Goal: Information Seeking & Learning: Check status

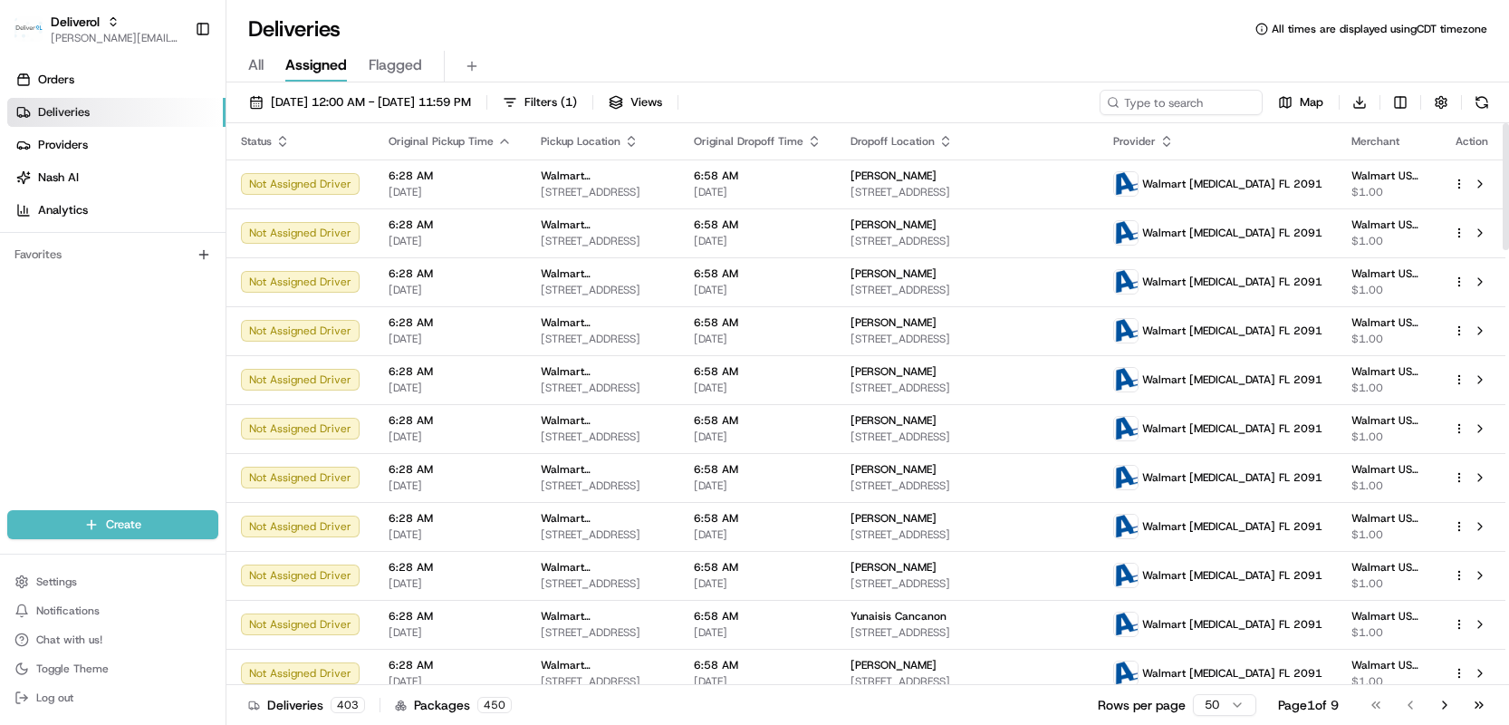
click at [1504, 187] on div at bounding box center [1506, 186] width 6 height 127
drag, startPoint x: 1504, startPoint y: 187, endPoint x: 1500, endPoint y: 143, distance: 44.6
click at [1503, 143] on div at bounding box center [1506, 186] width 6 height 127
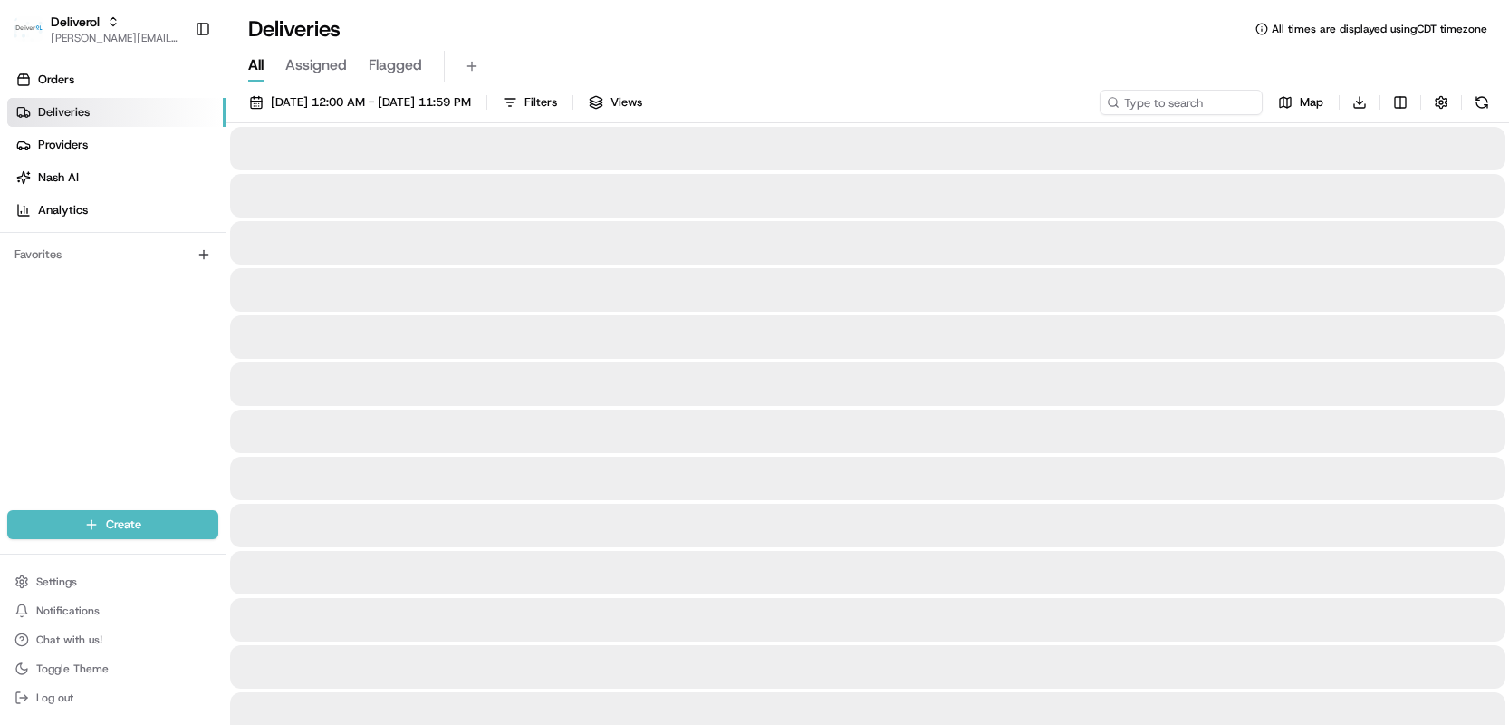
click at [257, 65] on span "All" at bounding box center [255, 65] width 15 height 22
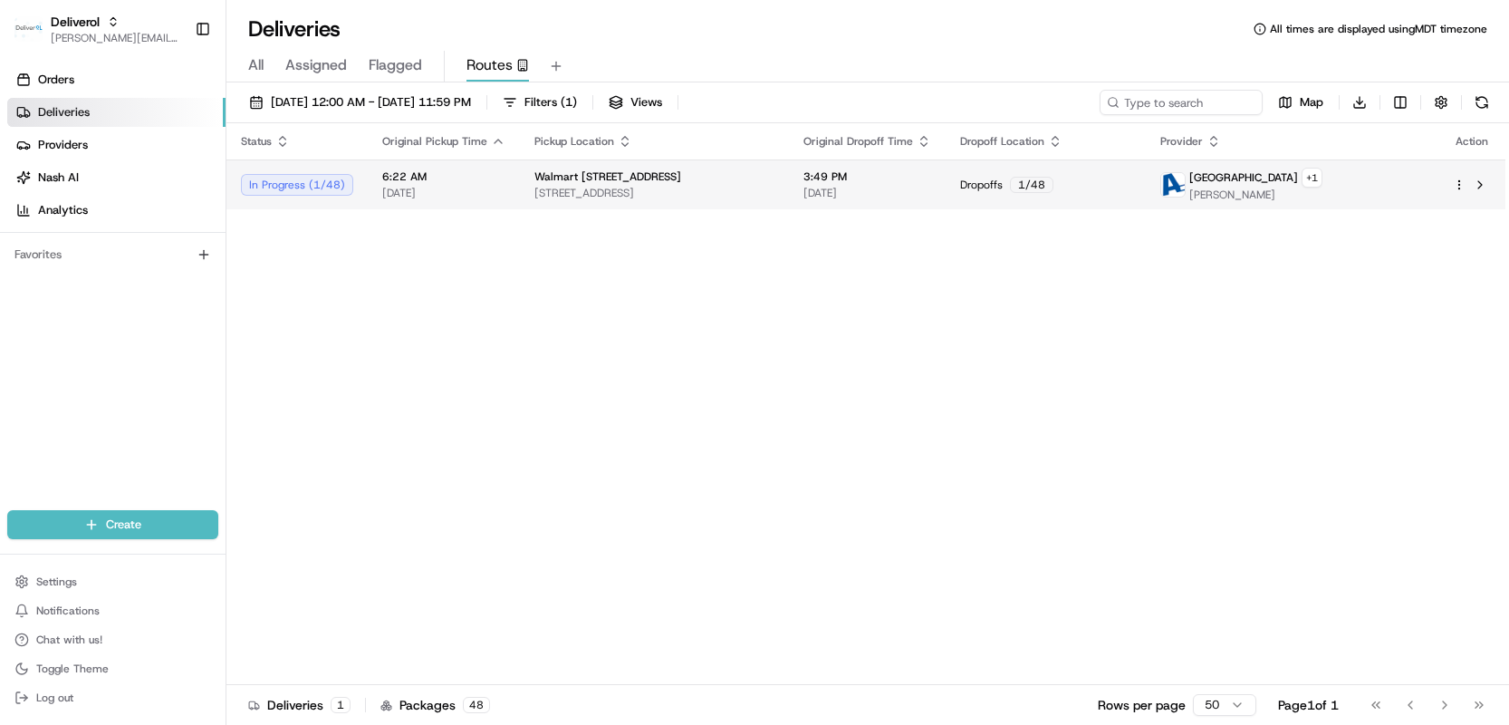
click at [274, 185] on div "In Progress ( 1 / 48 )" at bounding box center [297, 185] width 112 height 22
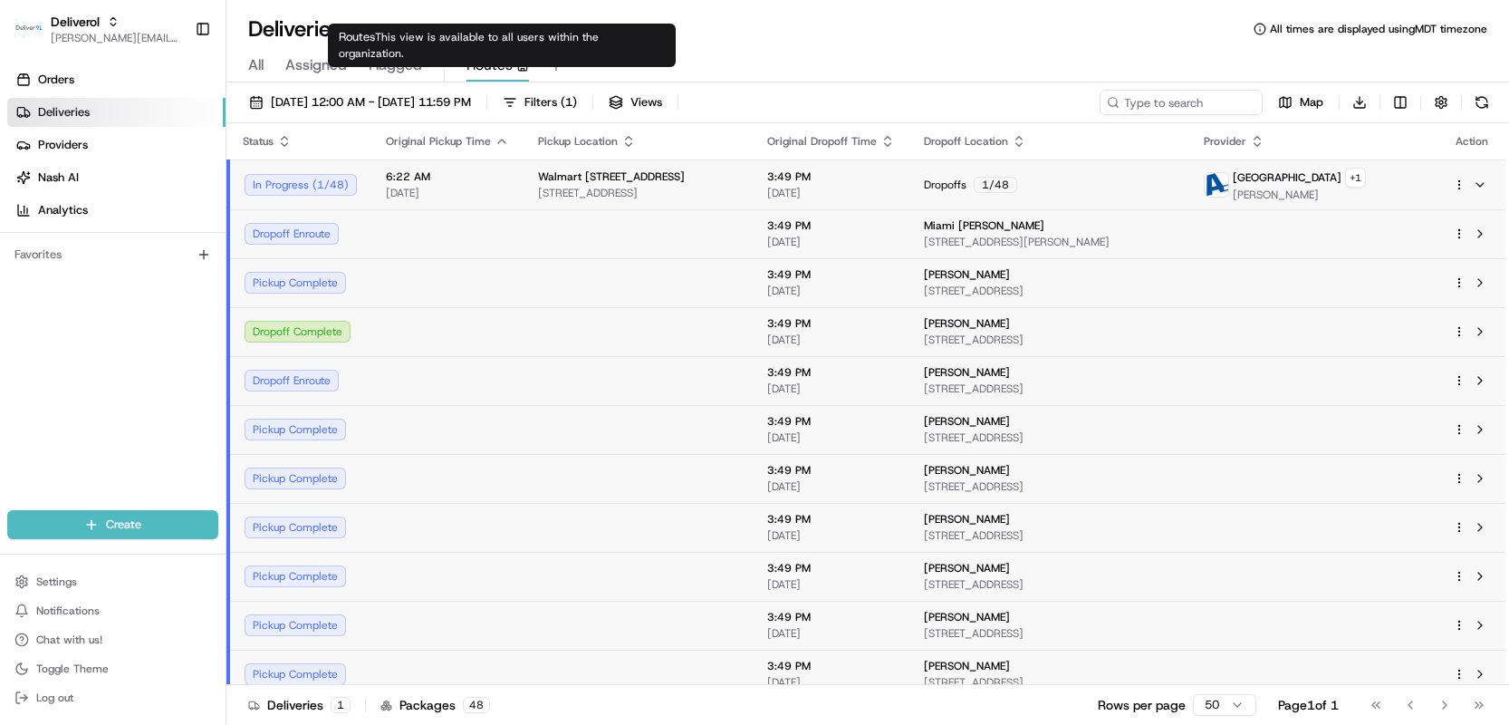
click at [484, 64] on span "Routes" at bounding box center [489, 65] width 46 height 22
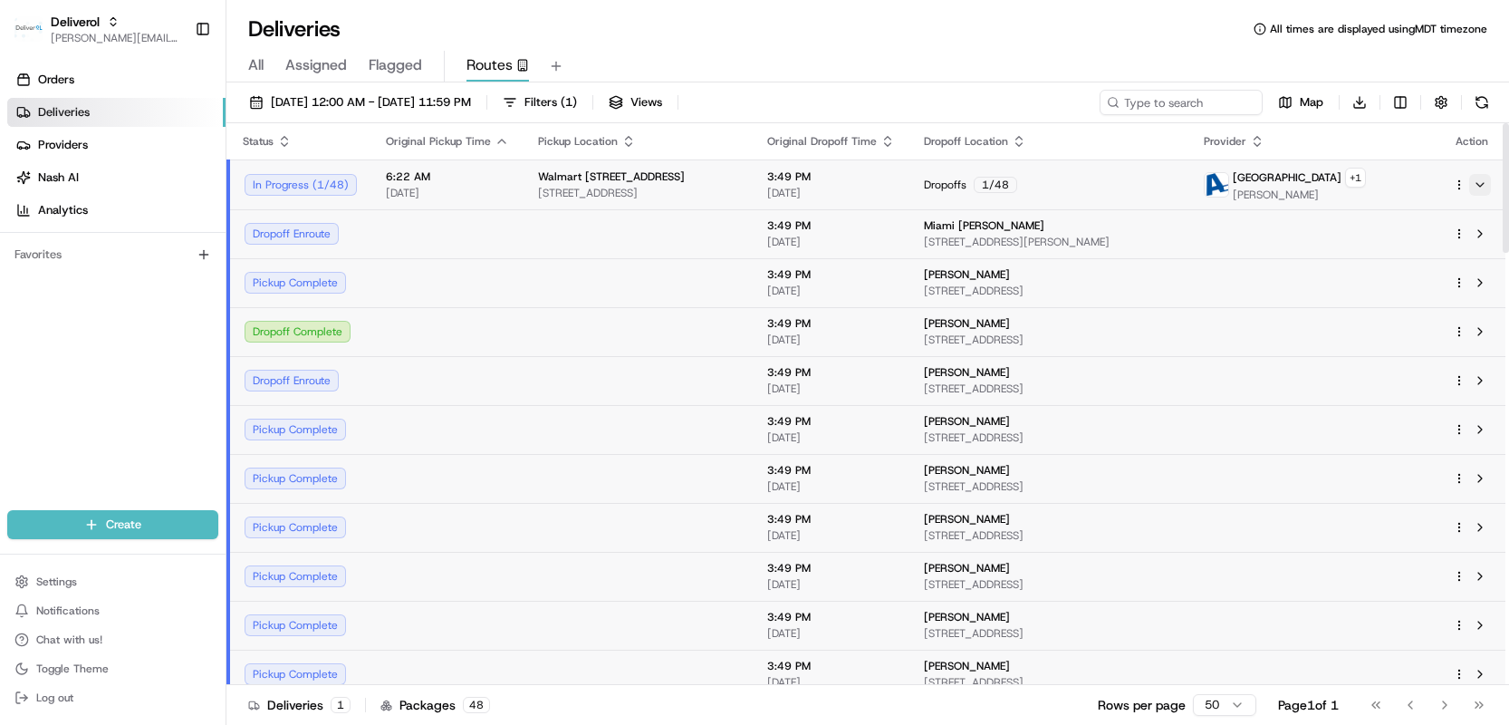
click at [1480, 184] on button at bounding box center [1480, 185] width 22 height 22
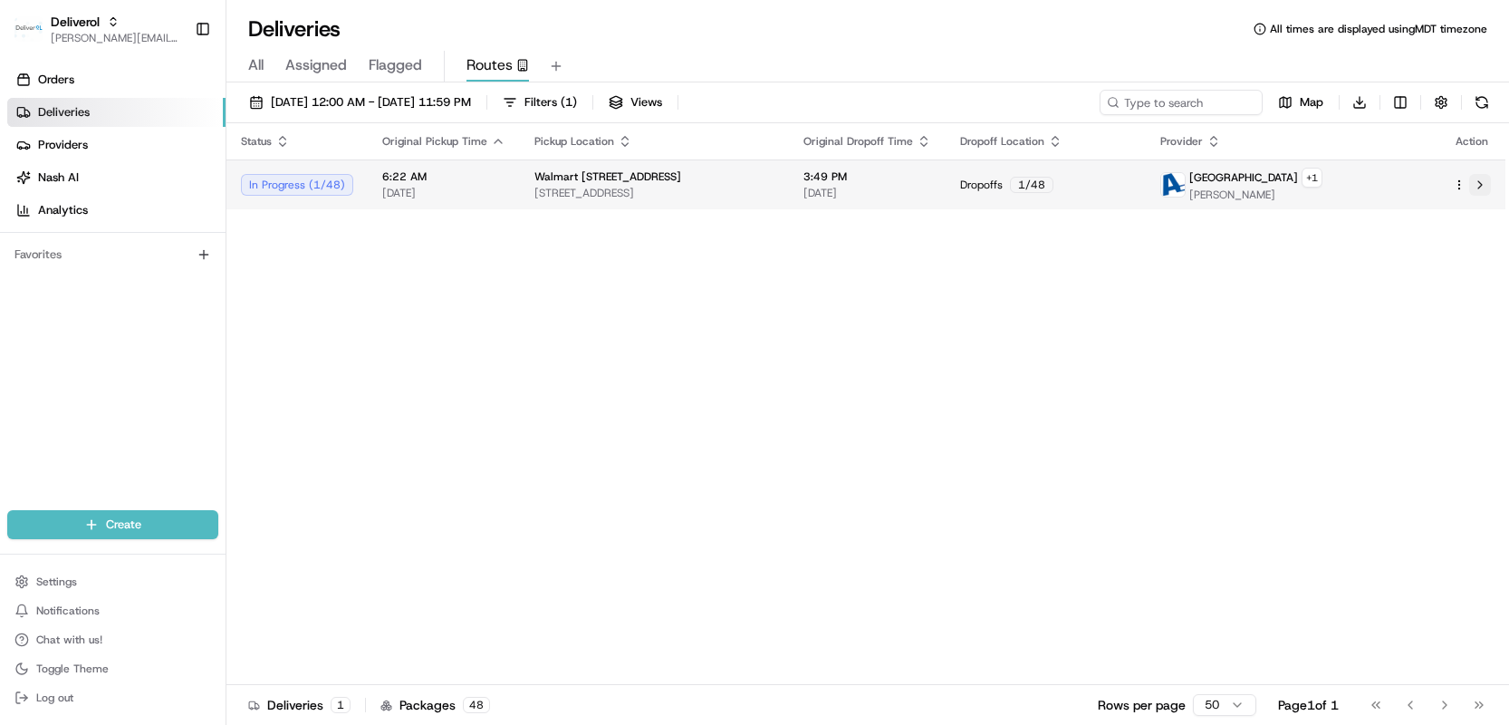
click at [1483, 175] on button at bounding box center [1480, 185] width 22 height 22
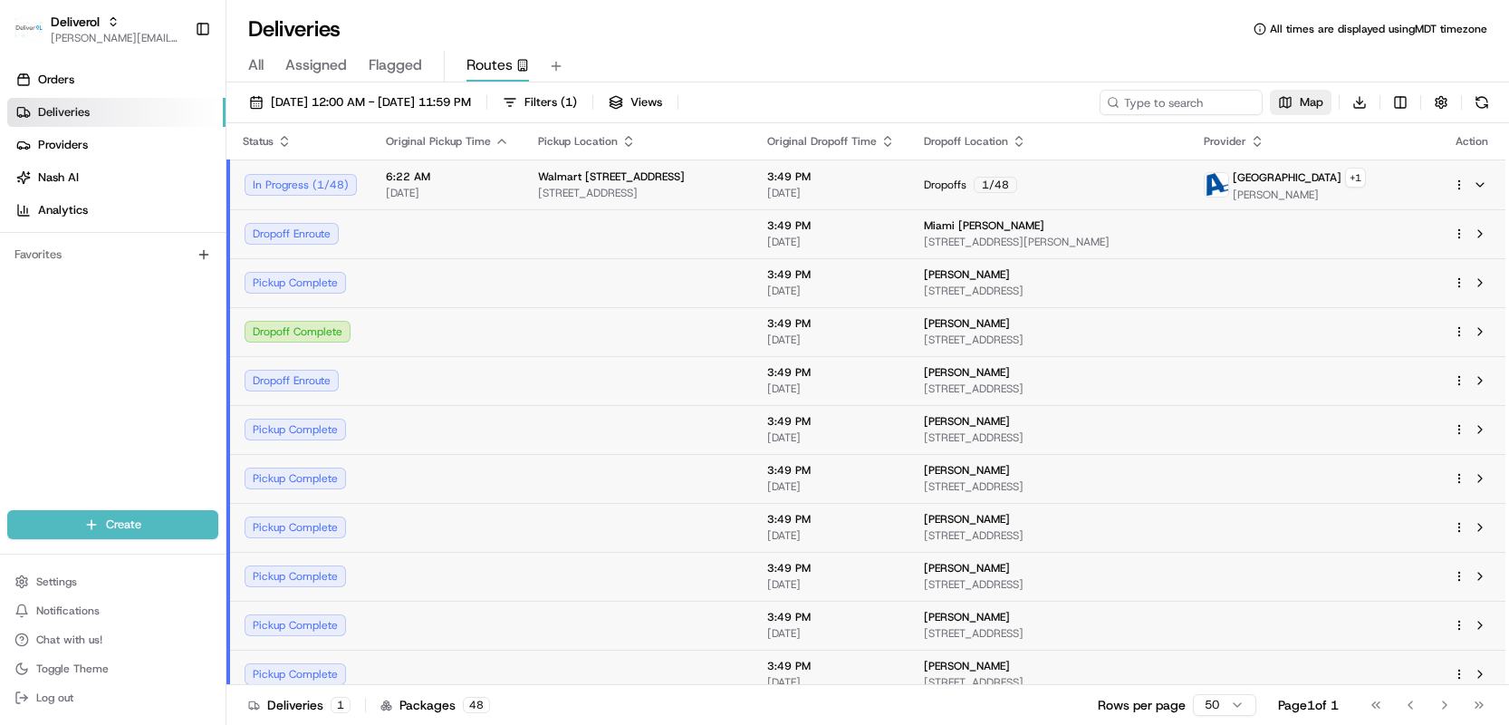
click at [1300, 105] on span "Map" at bounding box center [1312, 102] width 24 height 16
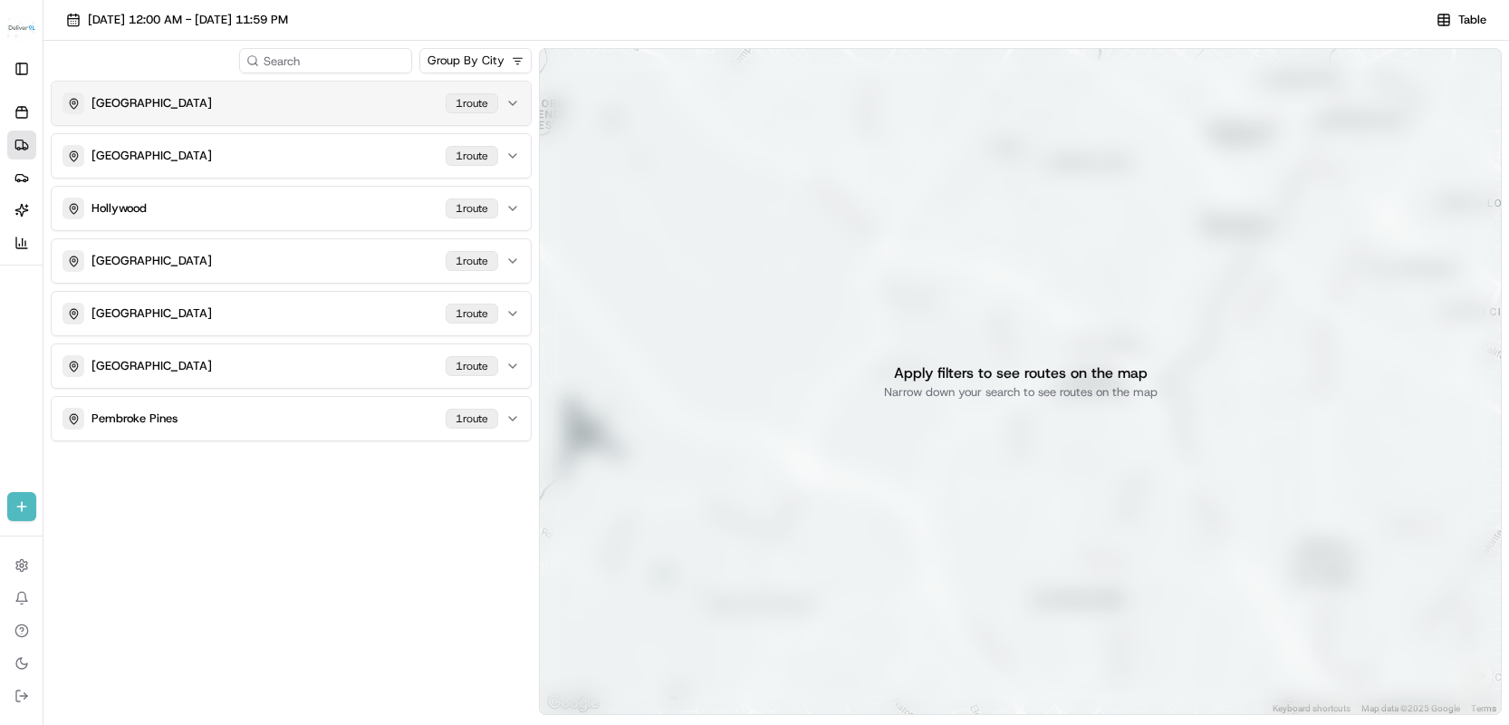
click at [477, 102] on div "1 route" at bounding box center [472, 103] width 53 height 20
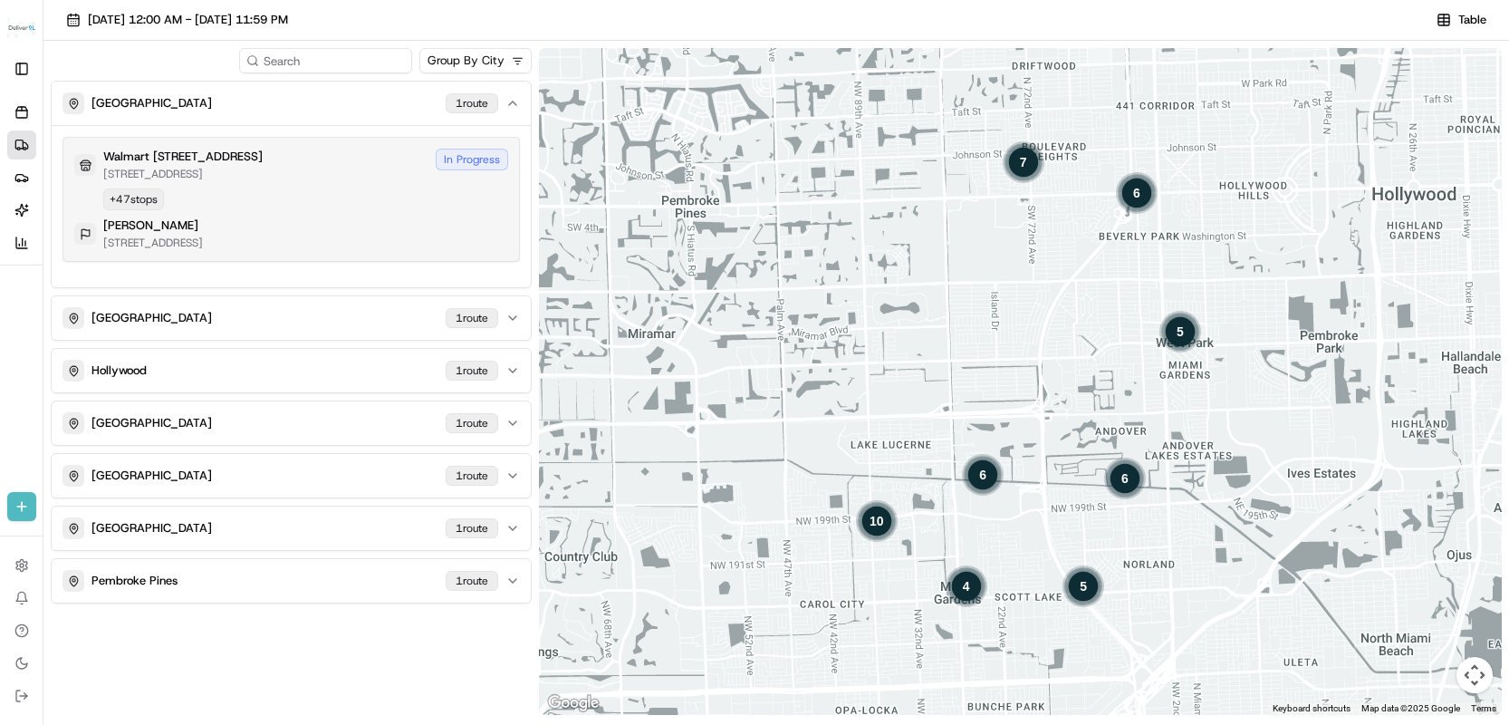
click at [468, 161] on div "In Progress" at bounding box center [472, 160] width 72 height 22
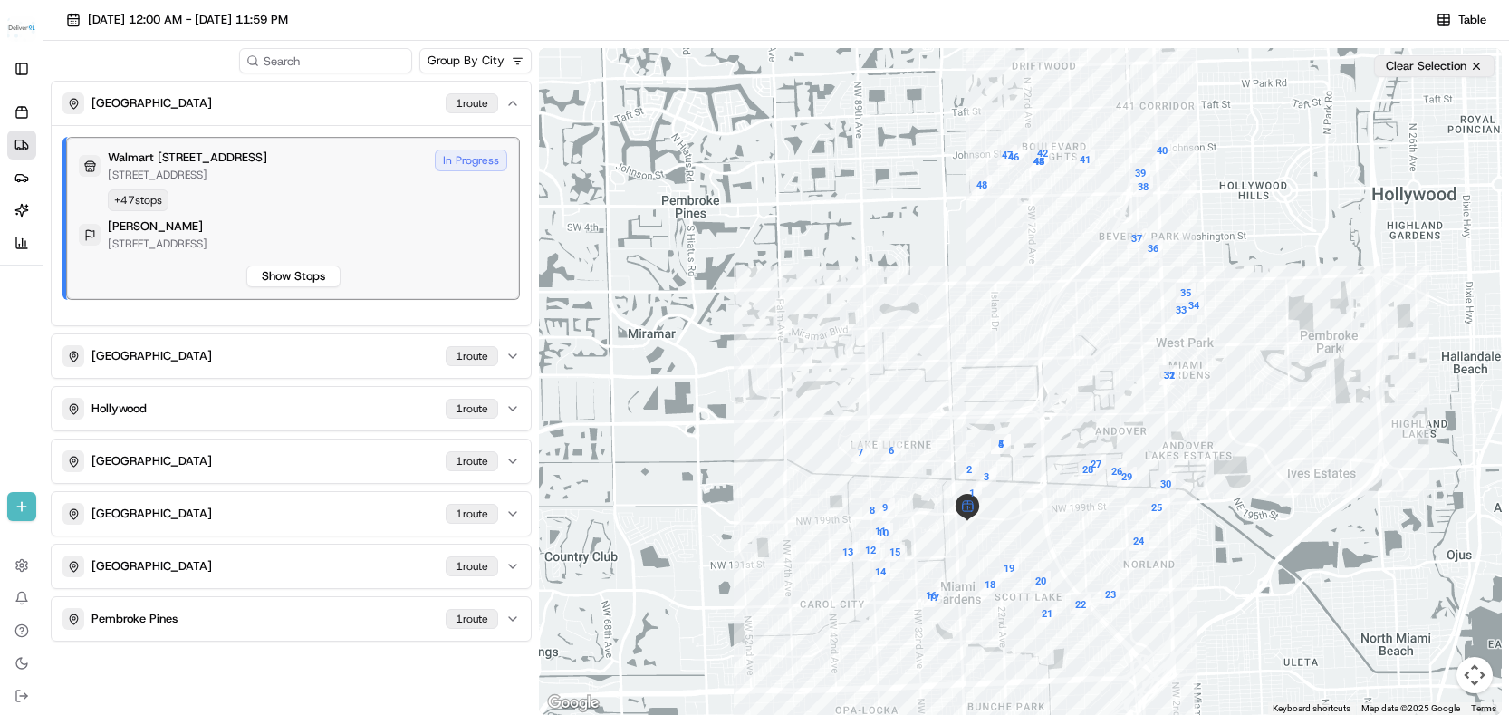
click at [1479, 70] on button "Clear Selection" at bounding box center [1434, 66] width 120 height 22
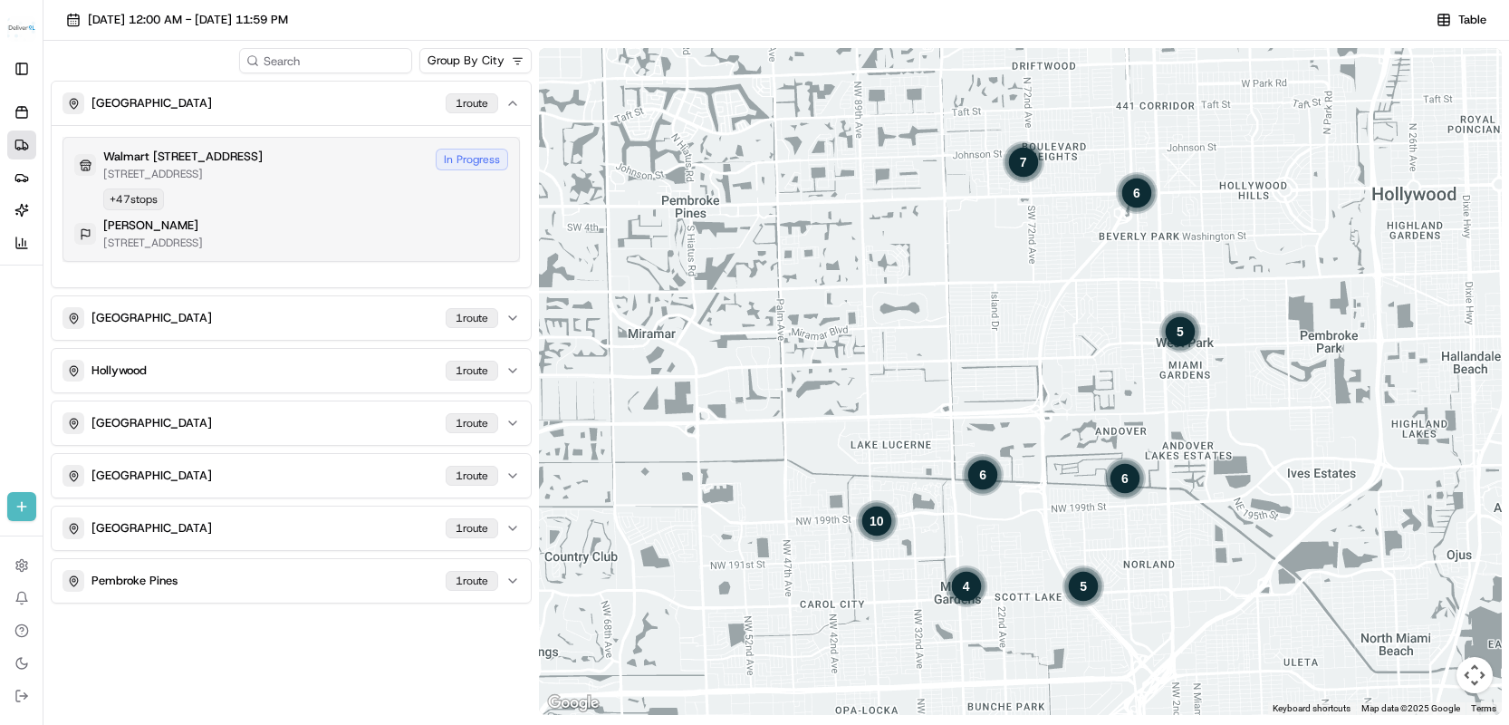
click at [478, 163] on div "In Progress" at bounding box center [472, 160] width 72 height 22
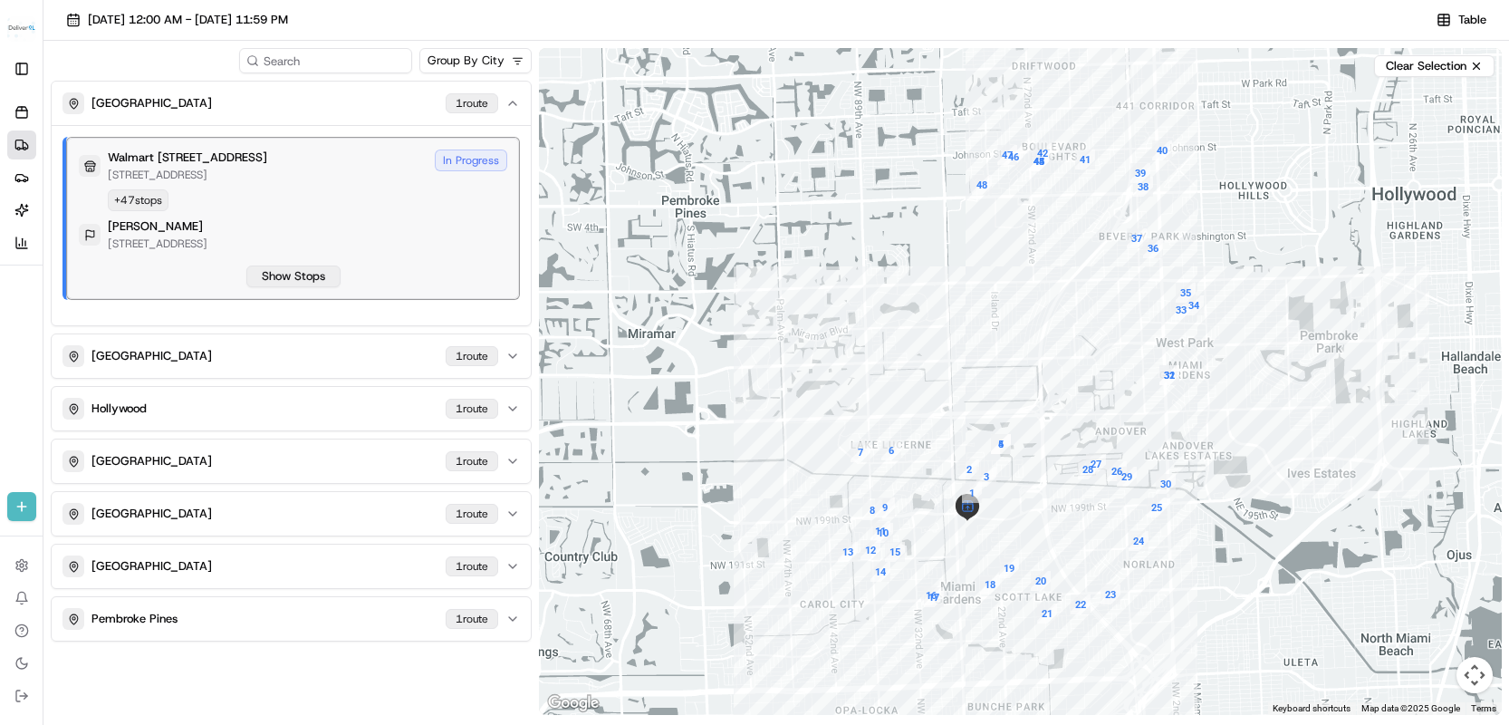
click at [267, 275] on button "Show Stops" at bounding box center [293, 276] width 94 height 22
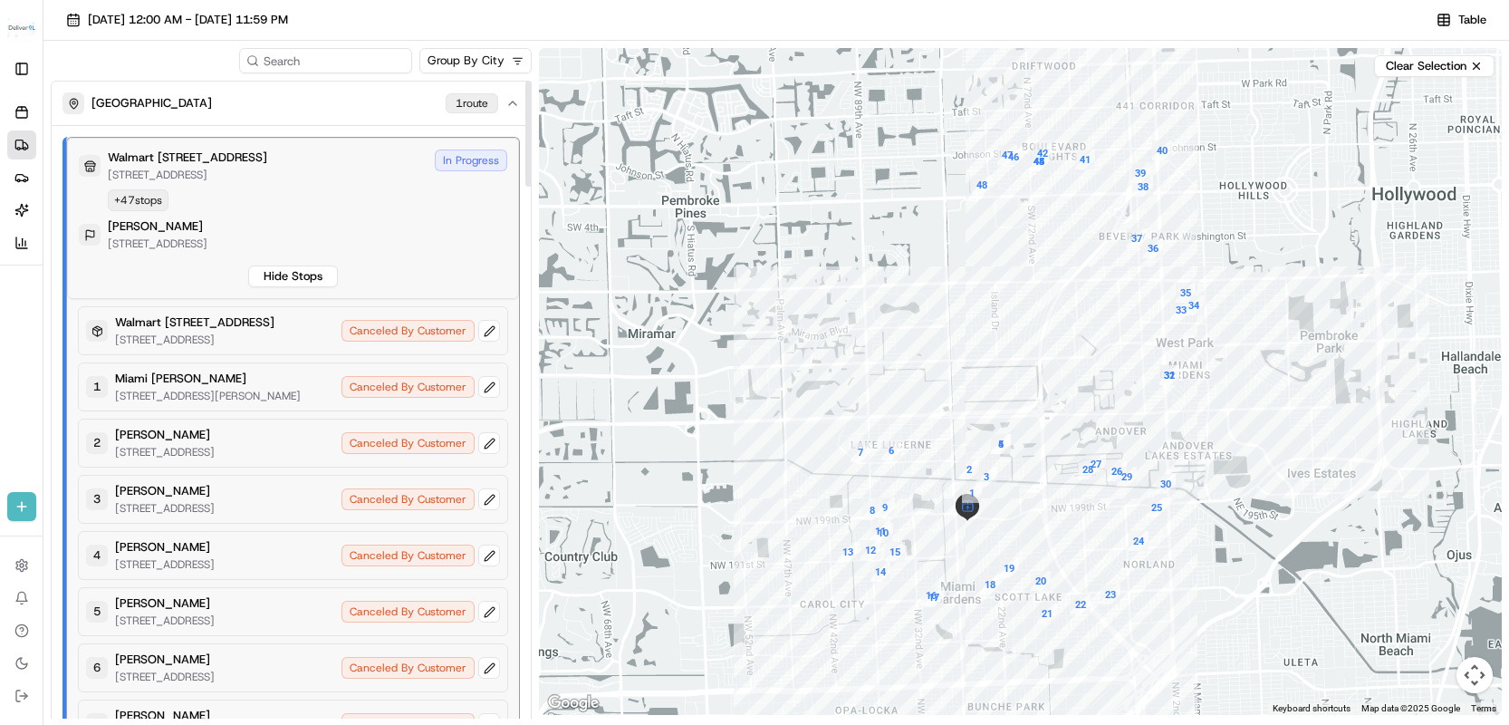
drag, startPoint x: 525, startPoint y: 166, endPoint x: 476, endPoint y: 153, distance: 51.4
click at [525, 153] on div at bounding box center [528, 134] width 6 height 106
click at [476, 153] on div "In Progress" at bounding box center [471, 160] width 72 height 22
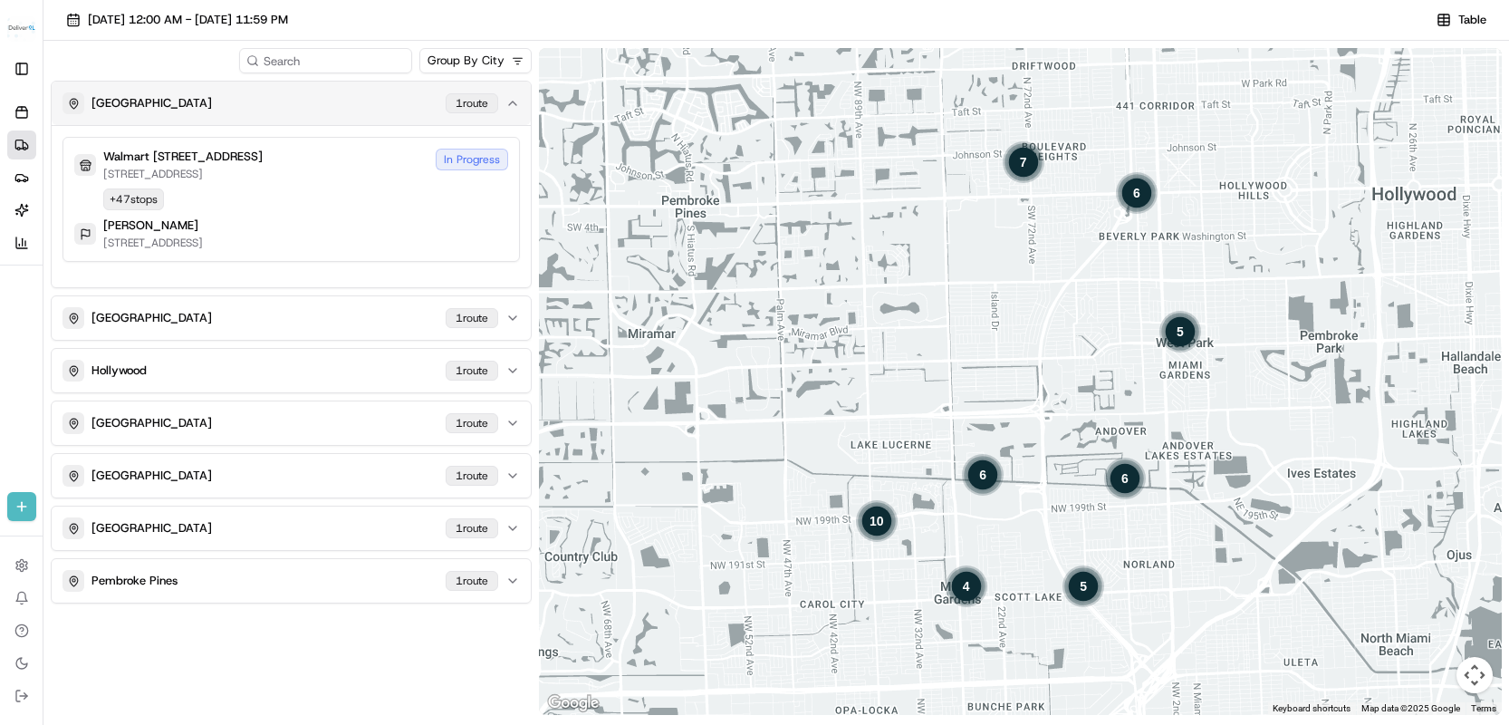
click at [514, 105] on icon "button" at bounding box center [512, 103] width 14 height 14
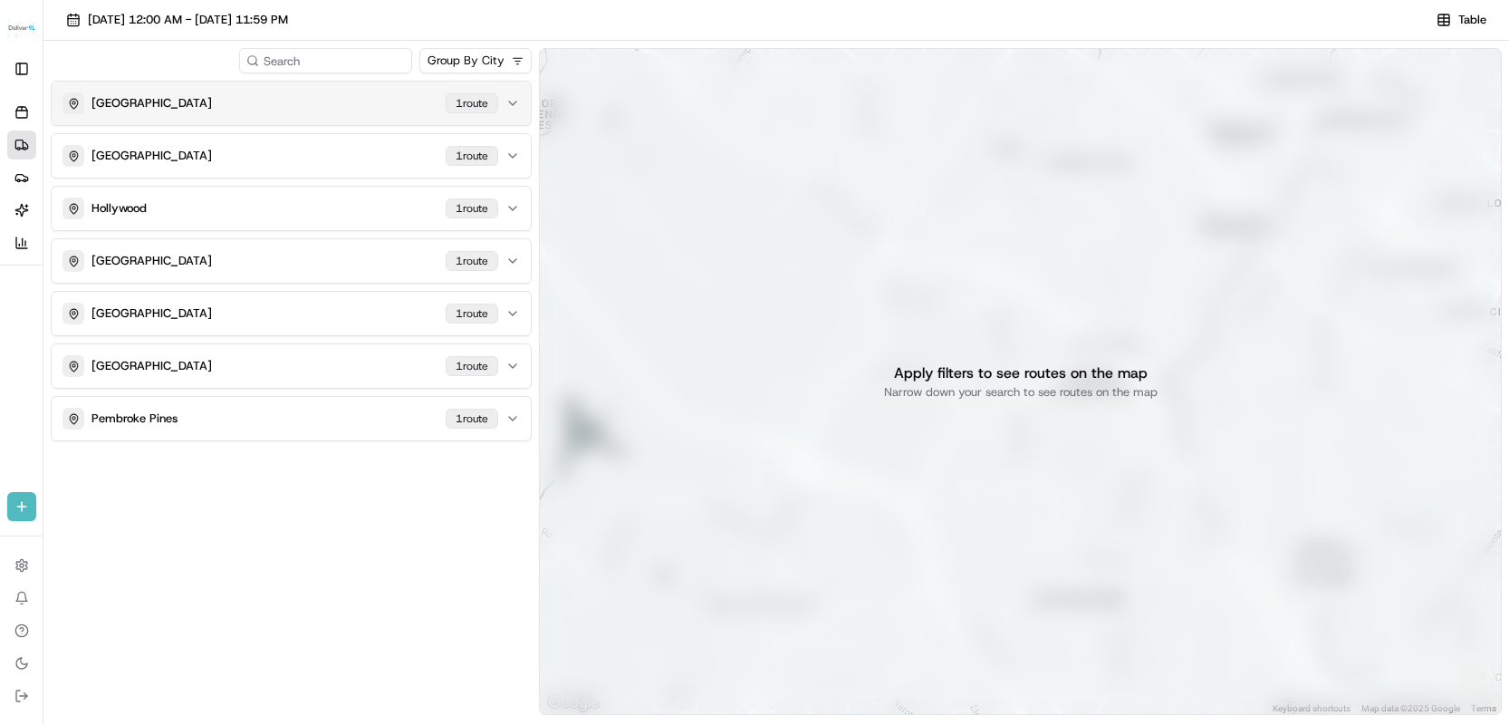
click at [514, 105] on icon "button" at bounding box center [512, 103] width 7 height 4
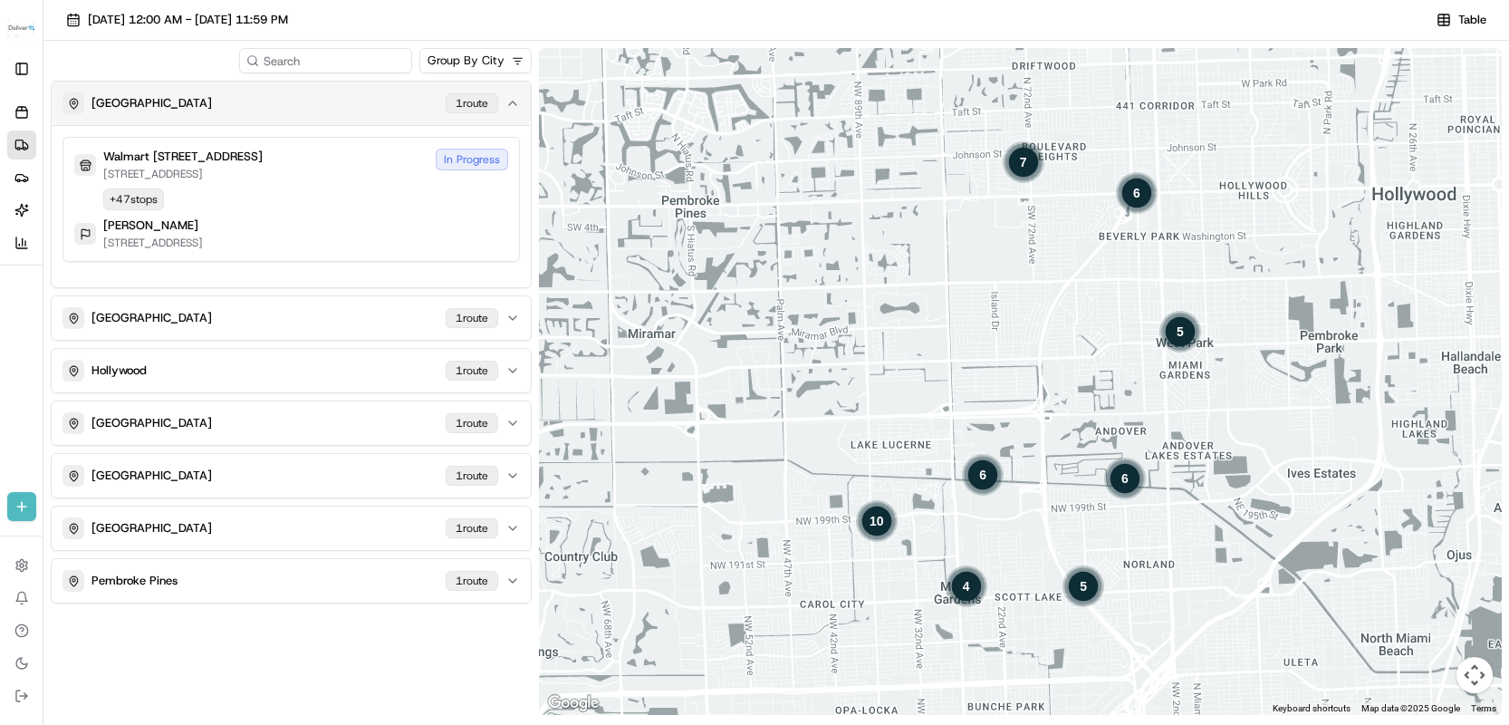
click at [514, 105] on icon "button" at bounding box center [512, 103] width 14 height 14
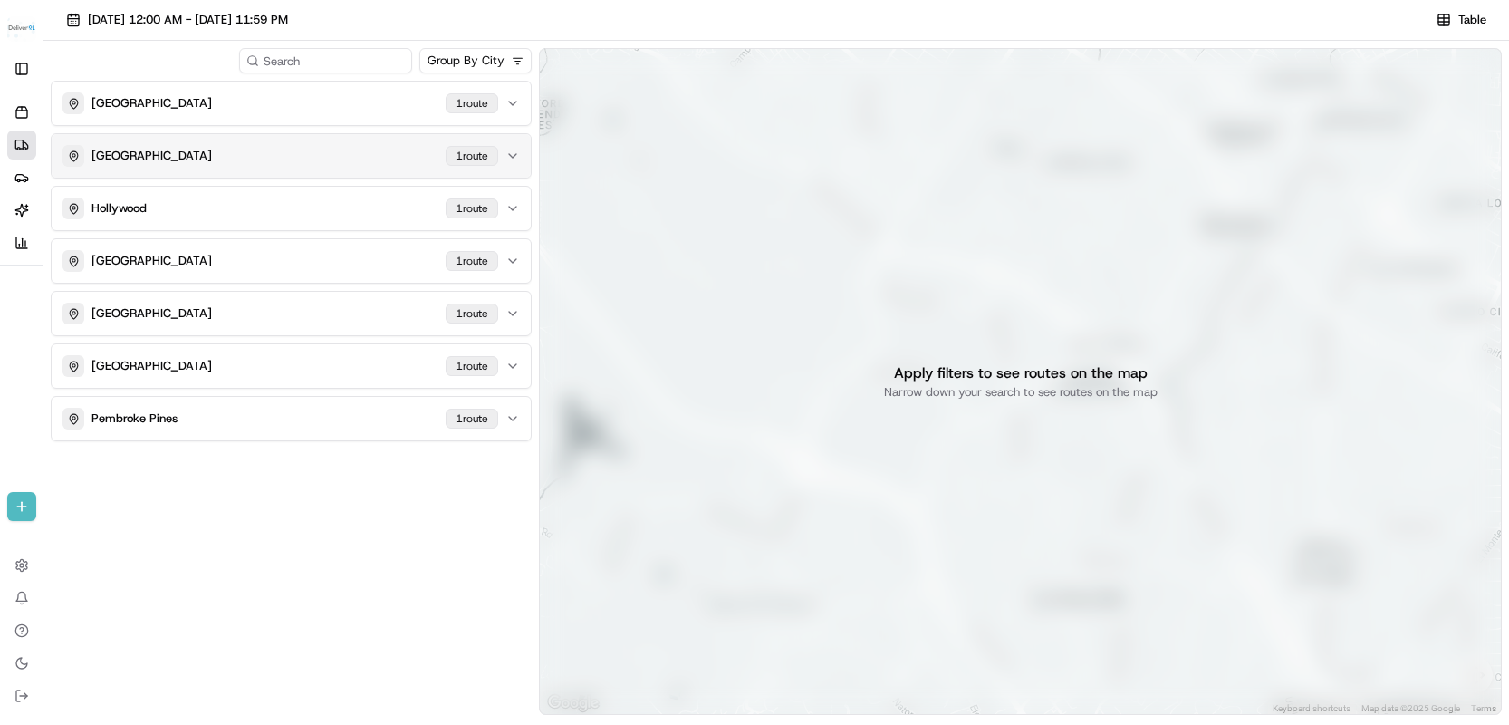
click at [509, 155] on icon "button" at bounding box center [512, 156] width 14 height 14
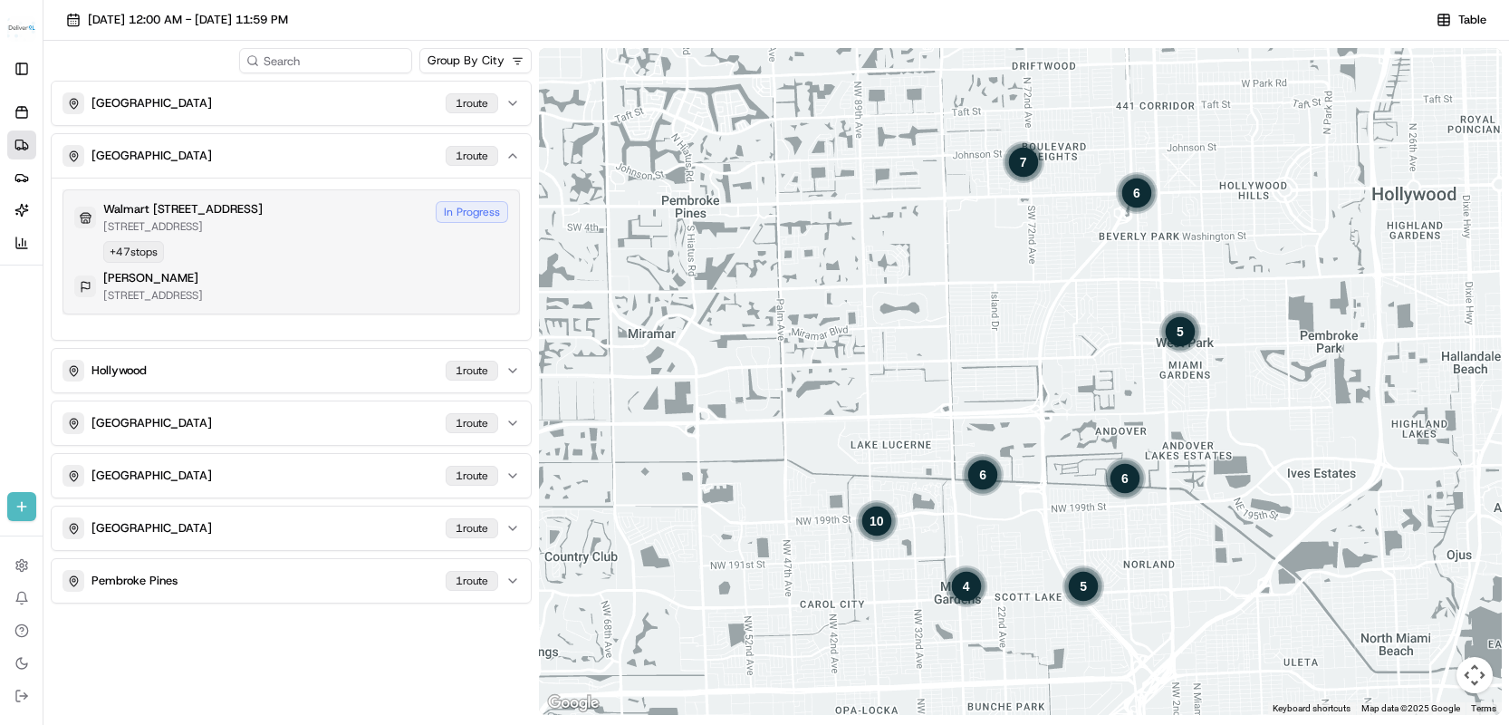
click at [493, 214] on div "In Progress" at bounding box center [472, 212] width 72 height 22
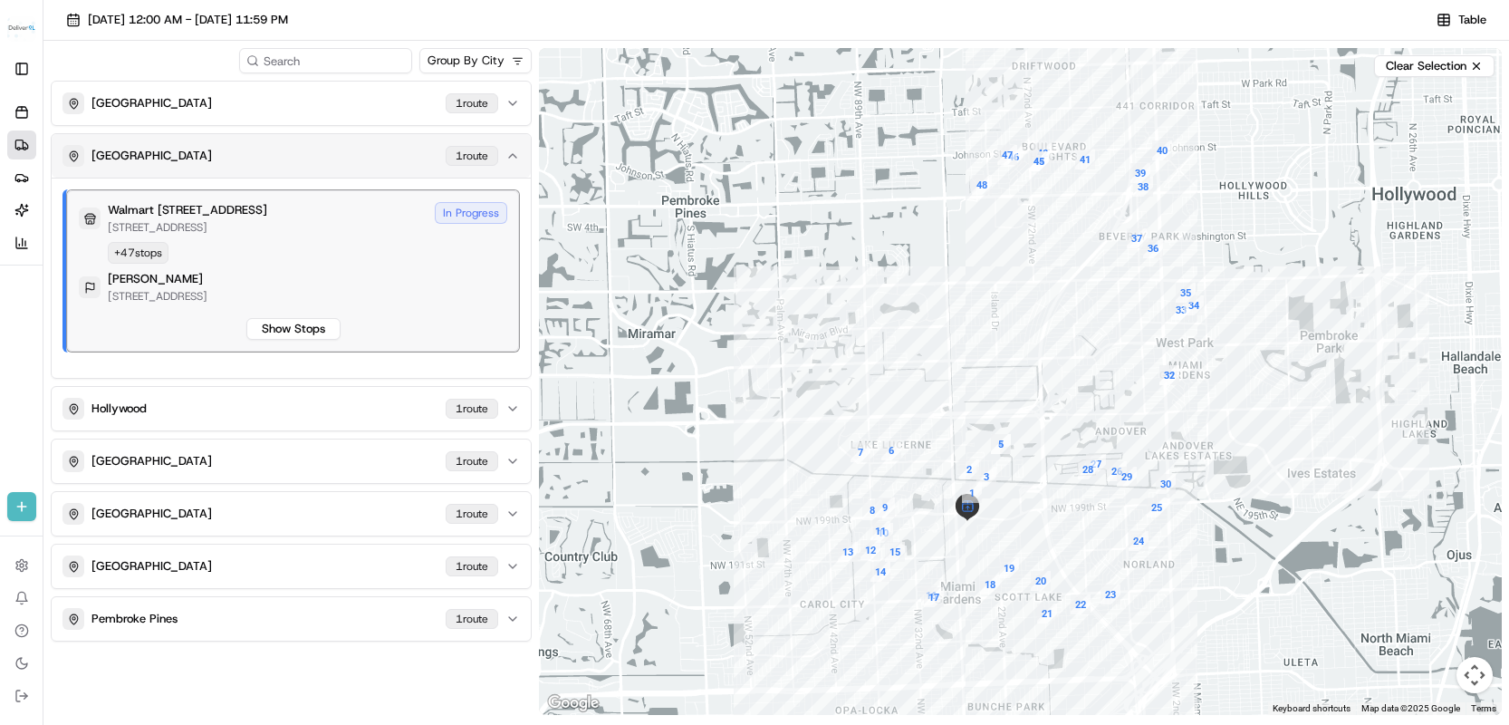
click at [506, 150] on icon "button" at bounding box center [512, 156] width 14 height 14
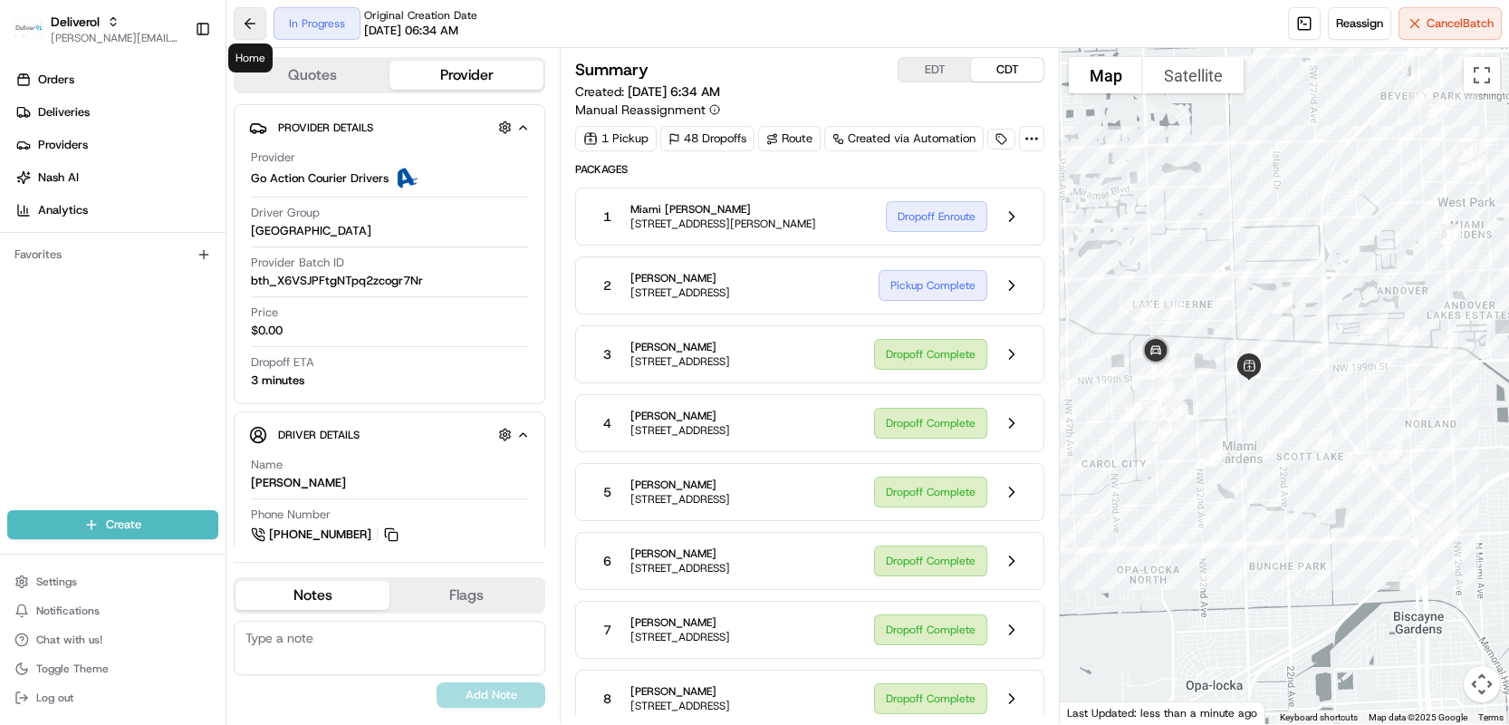
click at [252, 23] on button at bounding box center [250, 23] width 33 height 33
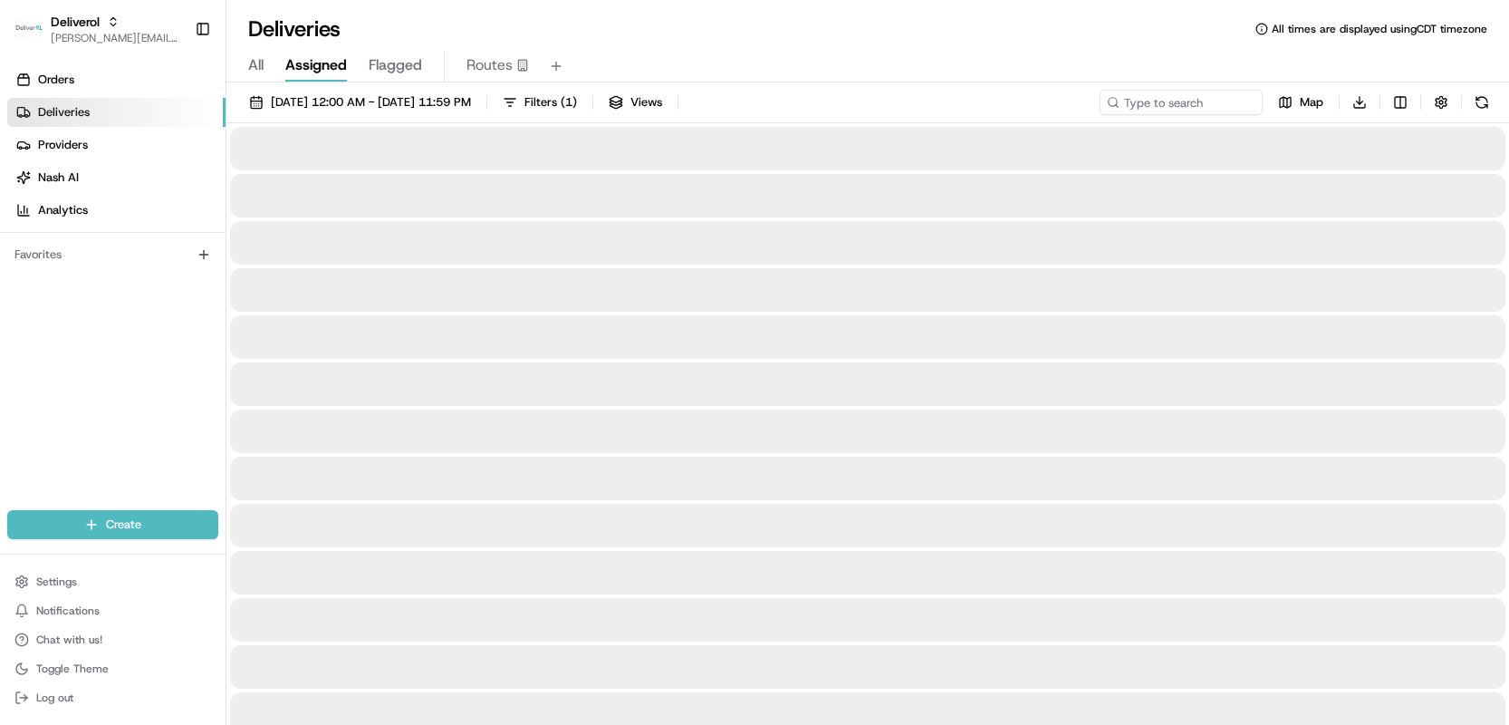
click at [303, 69] on span "Assigned" at bounding box center [316, 65] width 62 height 22
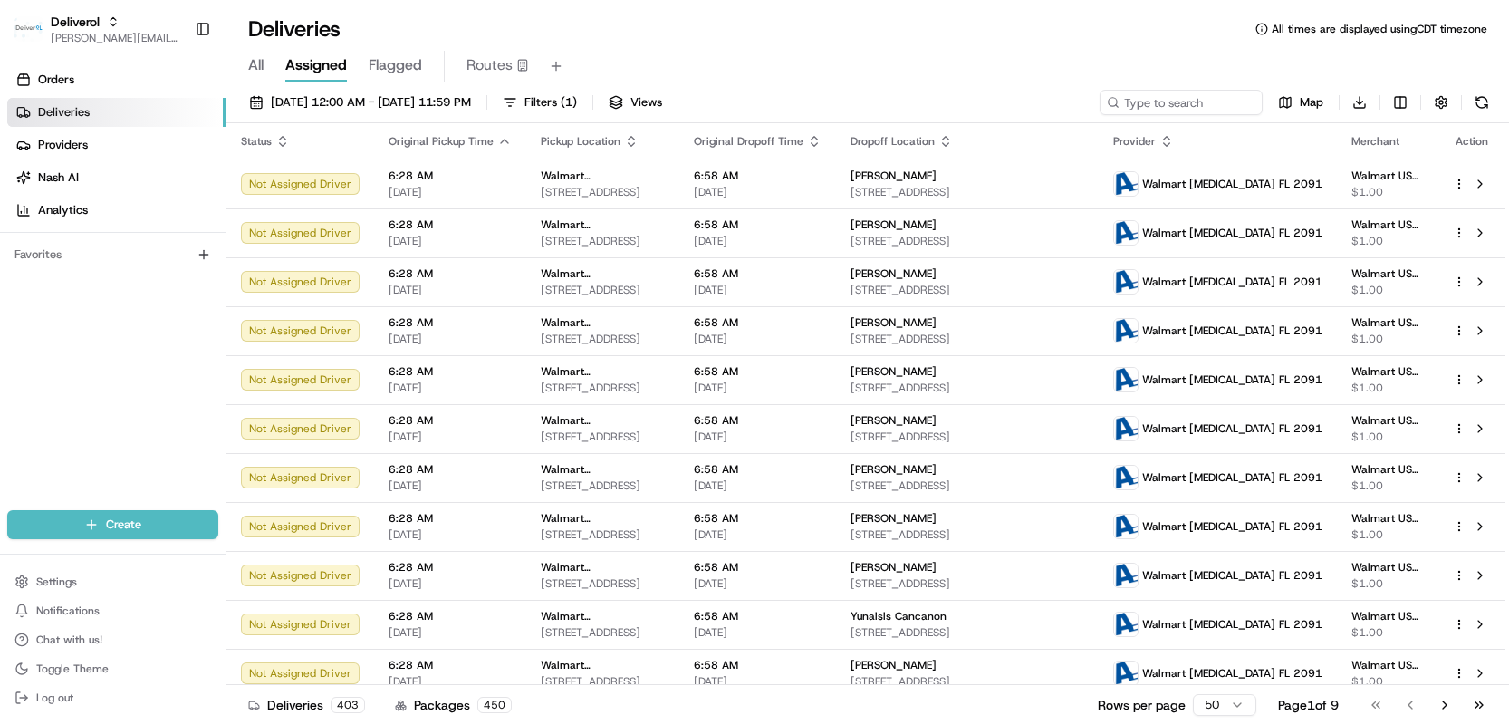
click at [369, 67] on span "Flagged" at bounding box center [395, 65] width 53 height 22
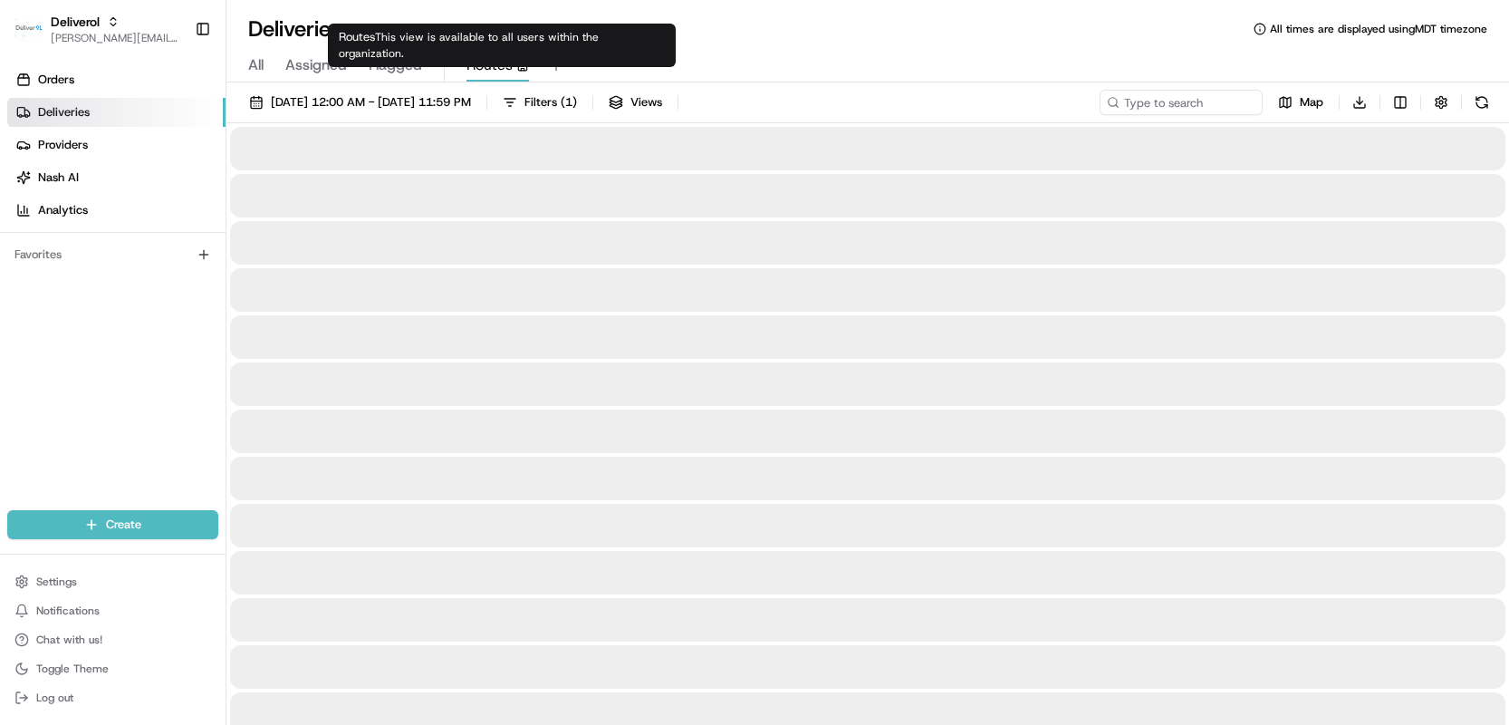
click at [487, 66] on span "Routes" at bounding box center [489, 65] width 46 height 22
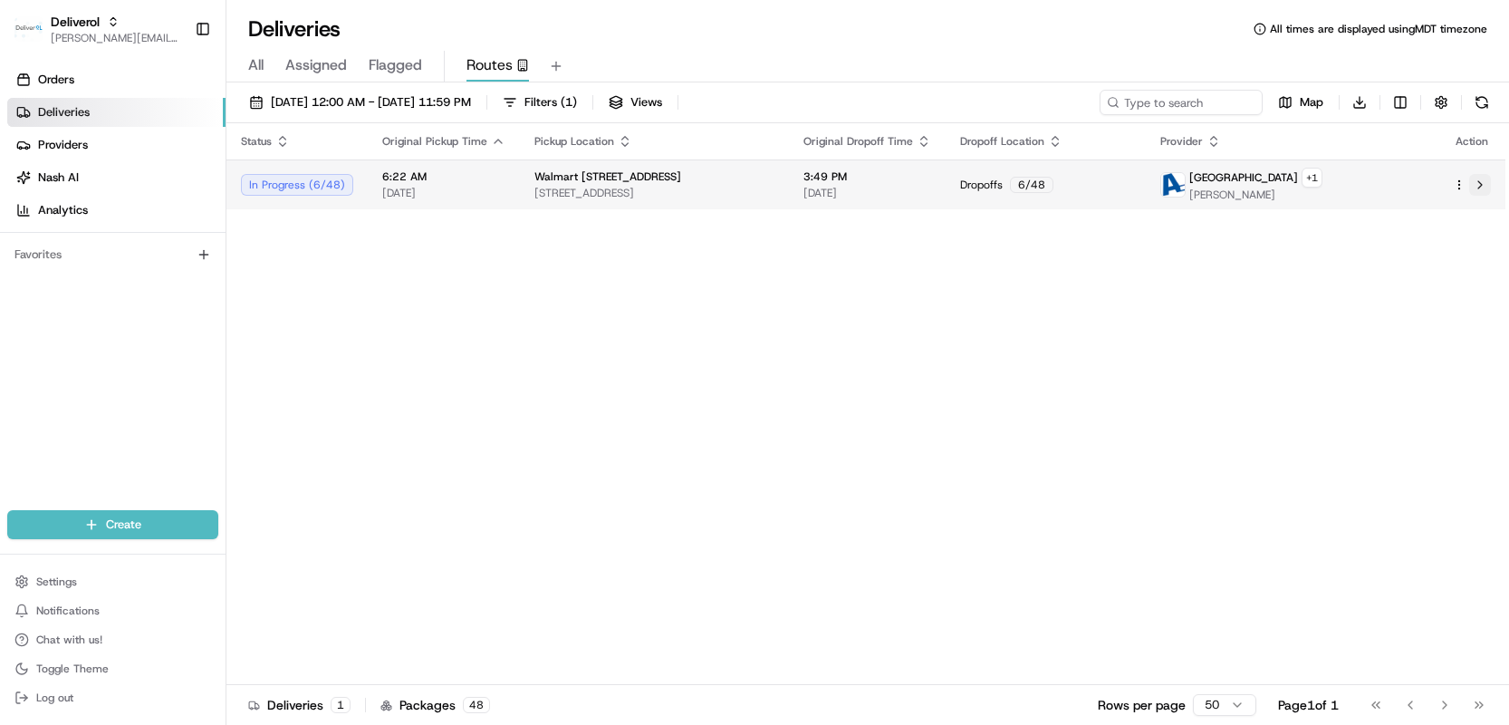
click at [1482, 181] on button at bounding box center [1480, 185] width 22 height 22
